Goal: Task Accomplishment & Management: Use online tool/utility

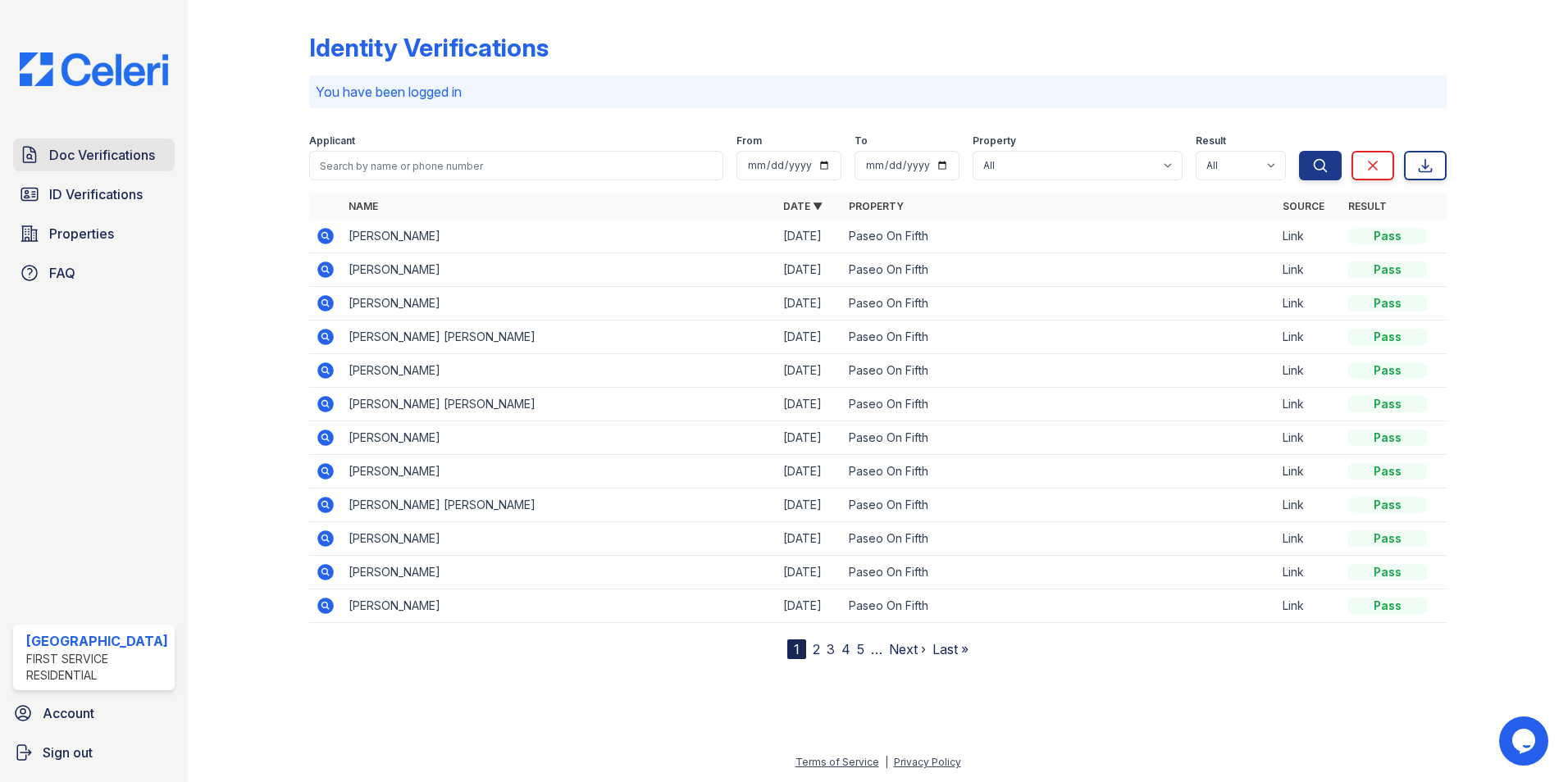
click at [82, 148] on span "Doc Verifications" at bounding box center [102, 155] width 106 height 19
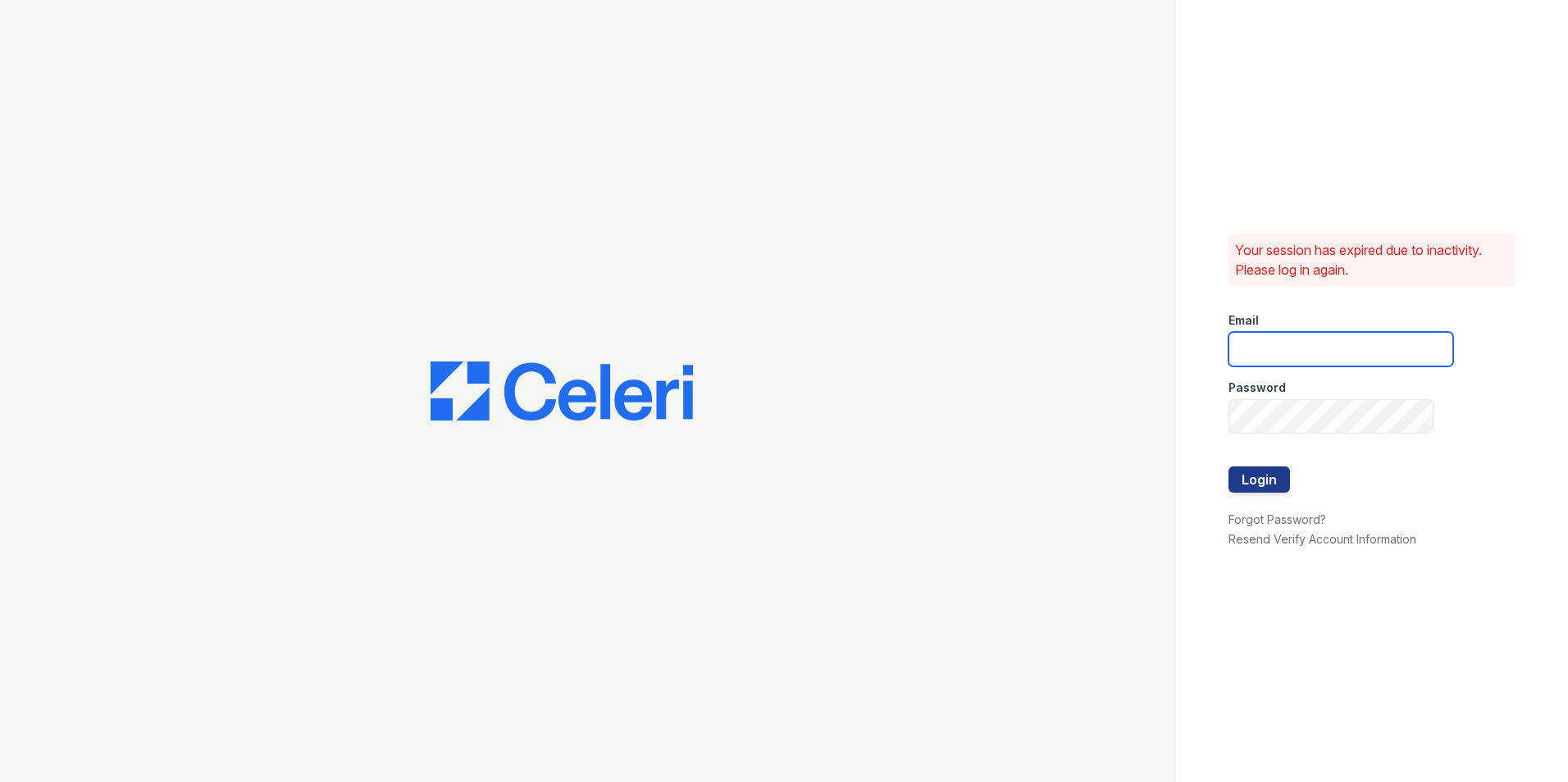
type input "[EMAIL_ADDRESS][DOMAIN_NAME]"
click at [1276, 488] on button "Login" at bounding box center [1259, 480] width 61 height 26
